Goal: Transaction & Acquisition: Purchase product/service

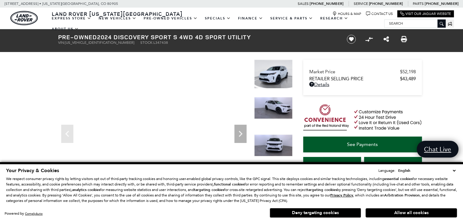
click at [454, 171] on select "English Spanish / Español English / United Kingdom Korean / 한국어 Vietnamese / Ti…" at bounding box center [426, 171] width 60 height 6
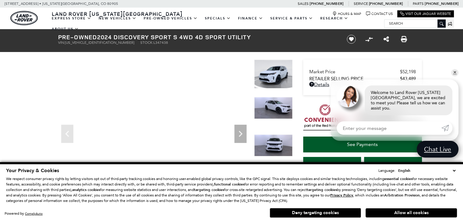
click at [453, 172] on select "English Spanish / Español English / United Kingdom Korean / 한국어 Vietnamese / Ti…" at bounding box center [426, 171] width 60 height 6
click at [455, 169] on select "English Spanish / Español English / United Kingdom Korean / 한국어 Vietnamese / Ti…" at bounding box center [426, 171] width 60 height 6
click at [428, 212] on button "Allow all cookies" at bounding box center [410, 212] width 91 height 9
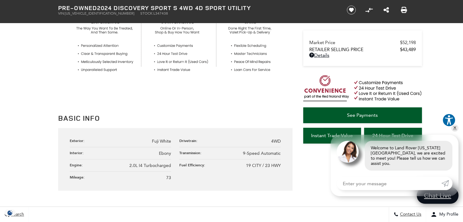
scroll to position [57, 0]
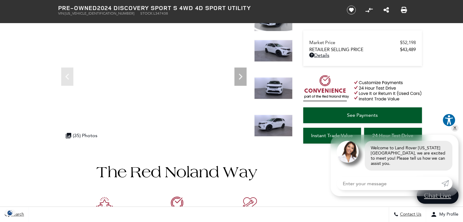
click at [196, 173] on img at bounding box center [175, 217] width 234 height 142
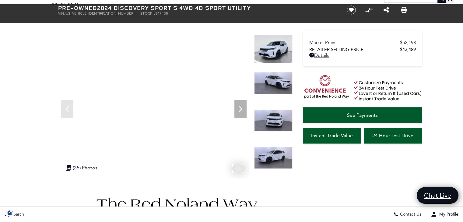
scroll to position [49, 0]
